Goal: Navigation & Orientation: Go to known website

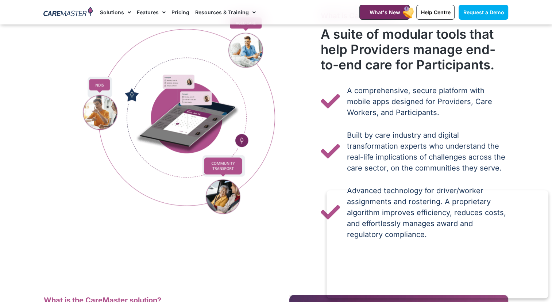
scroll to position [393, 0]
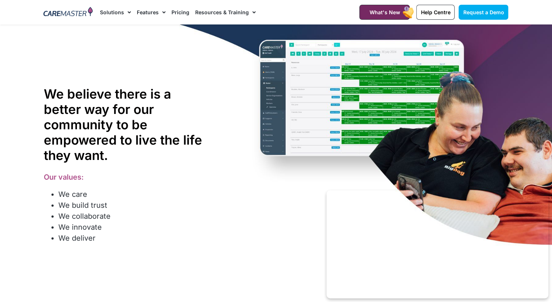
click at [71, 15] on img at bounding box center [67, 12] width 49 height 11
